Goal: Book appointment/travel/reservation

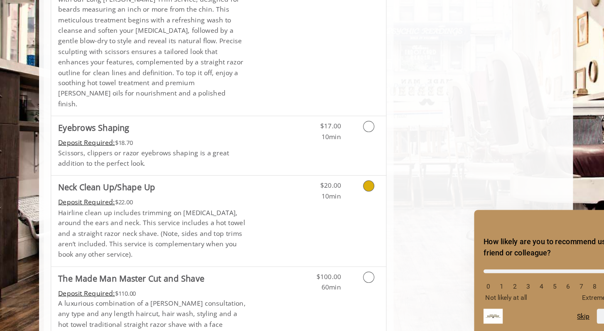
scroll to position [1351, 0]
